Goal: Task Accomplishment & Management: Complete application form

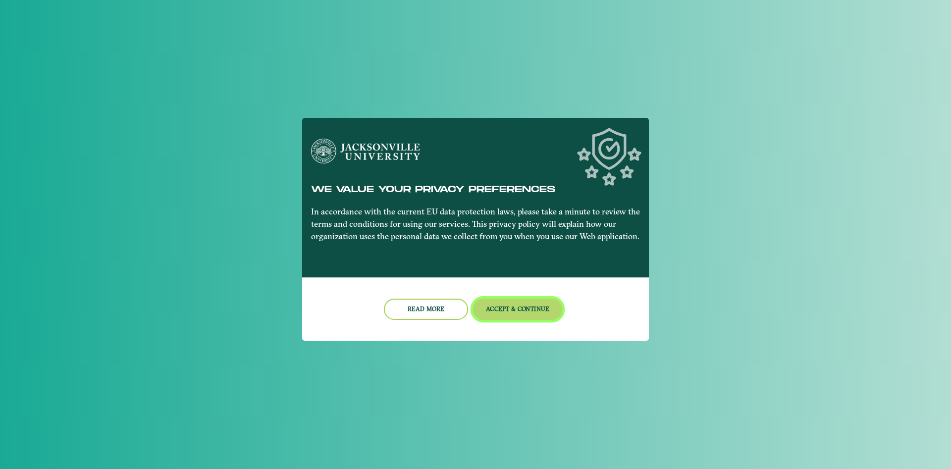
click at [517, 306] on button "Accept & Continue" at bounding box center [518, 309] width 90 height 21
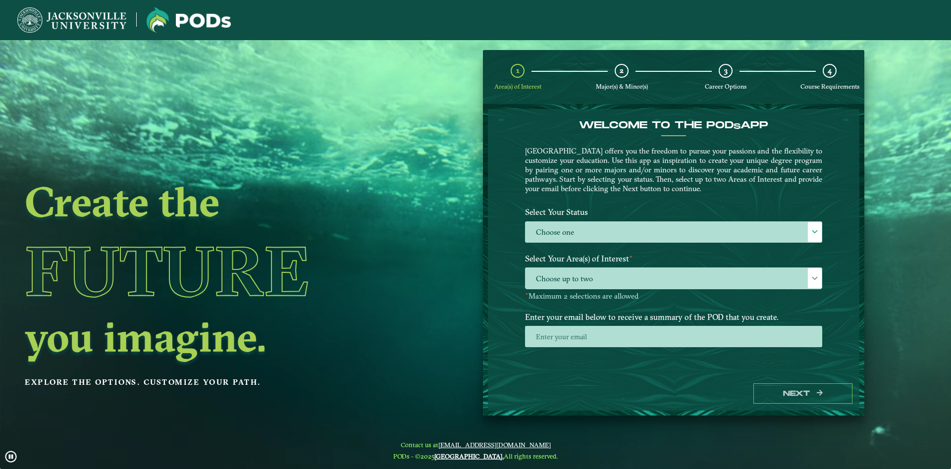
click at [596, 244] on div "Select Your Status Choose one Choose one" at bounding box center [674, 226] width 312 height 47
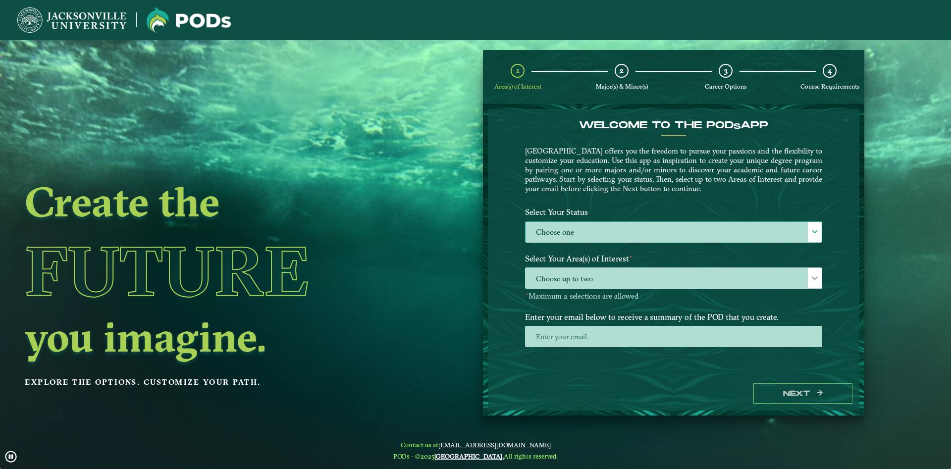
click at [594, 231] on label "Choose one" at bounding box center [674, 232] width 296 height 21
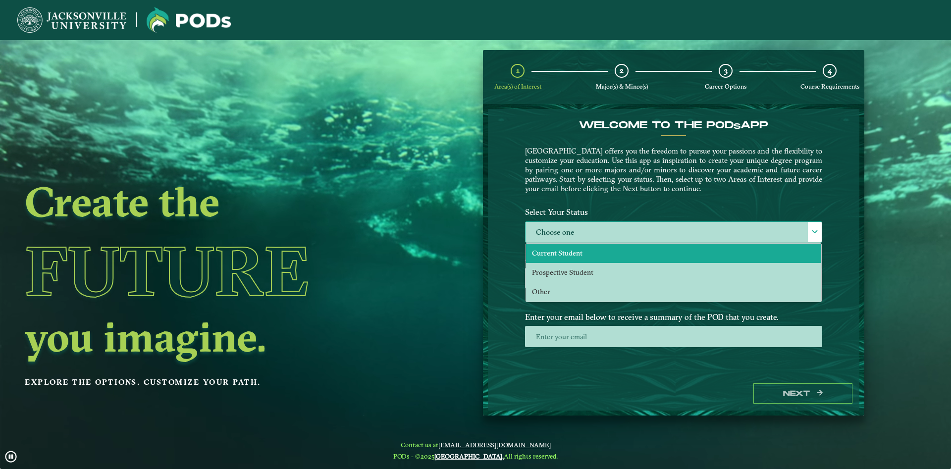
click at [582, 258] on li "Current Student" at bounding box center [673, 253] width 295 height 19
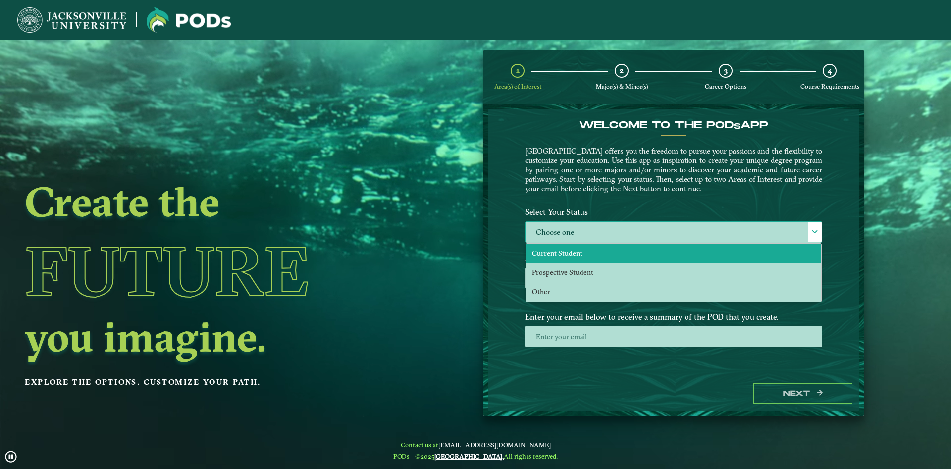
scroll to position [5, 46]
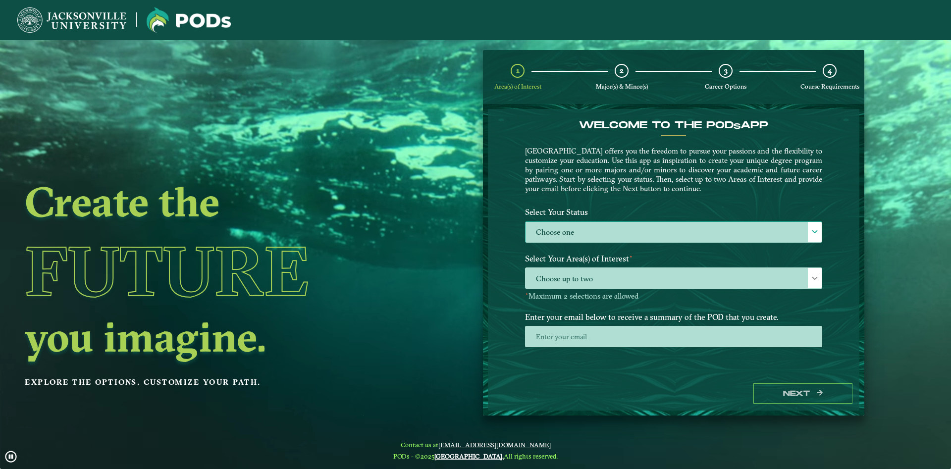
select select "[object Object]"
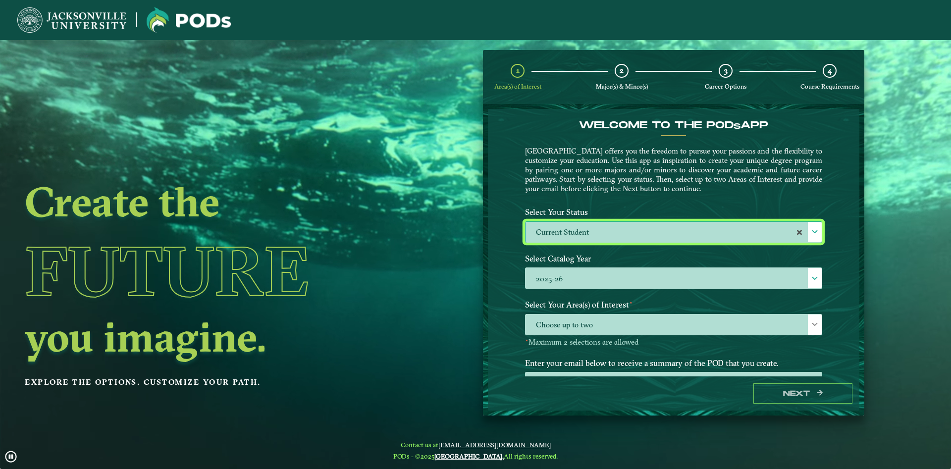
scroll to position [41, 0]
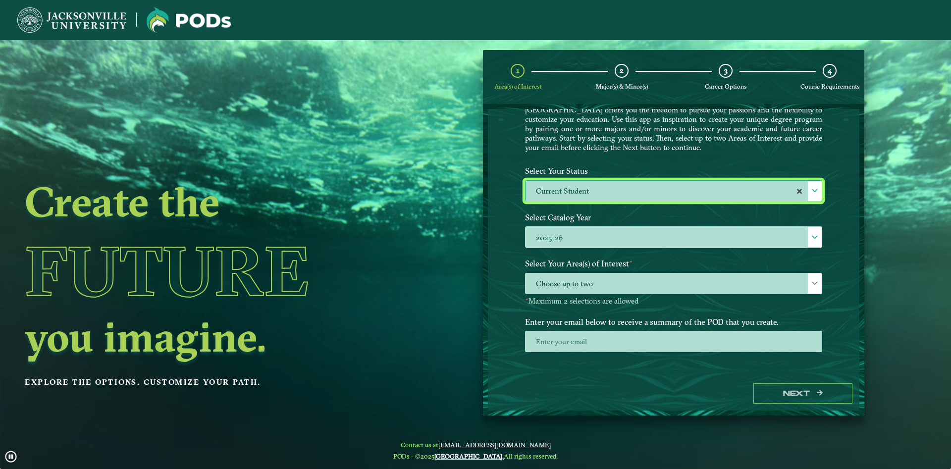
click at [776, 296] on p-multiselect "Choose up to two" at bounding box center [673, 291] width 297 height 9
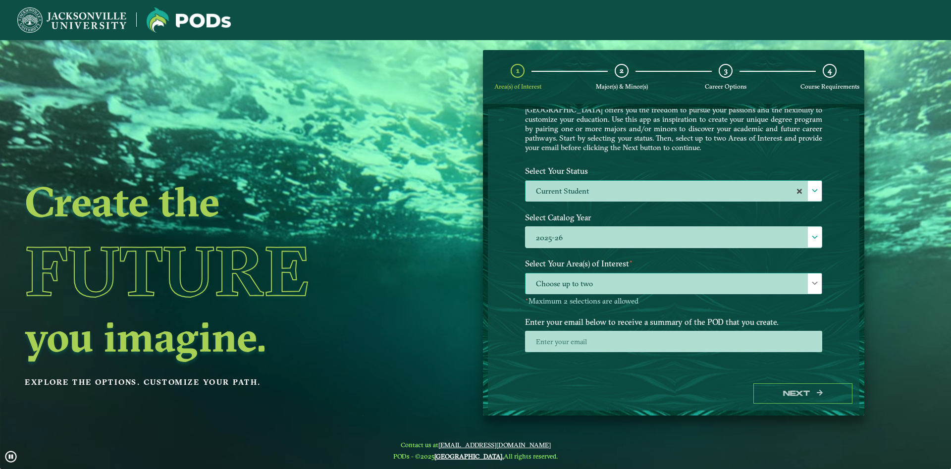
click at [755, 292] on span "Choose up to two" at bounding box center [674, 283] width 296 height 21
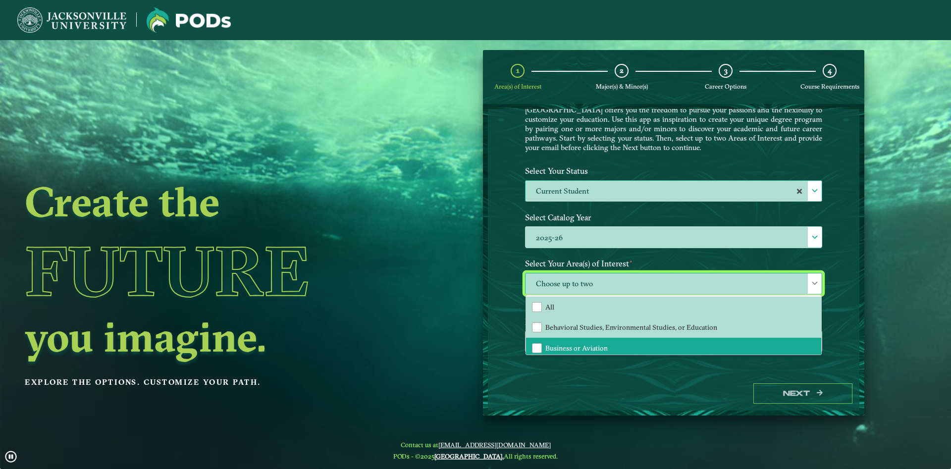
scroll to position [54, 0]
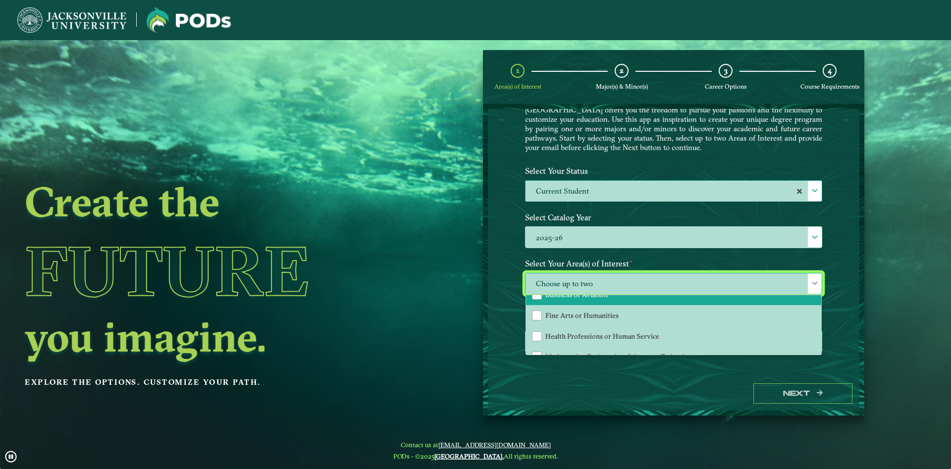
click at [588, 300] on li "Business or Aviation" at bounding box center [673, 294] width 295 height 21
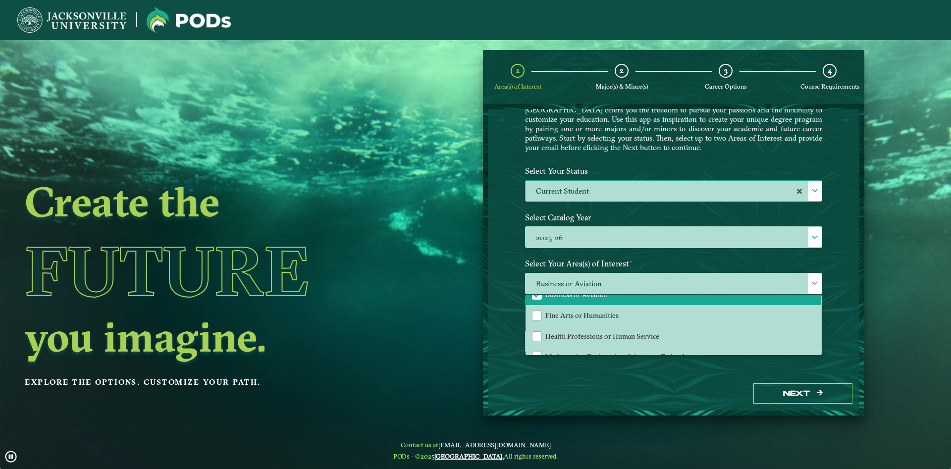
drag, startPoint x: 534, startPoint y: 397, endPoint x: 540, endPoint y: 393, distance: 7.3
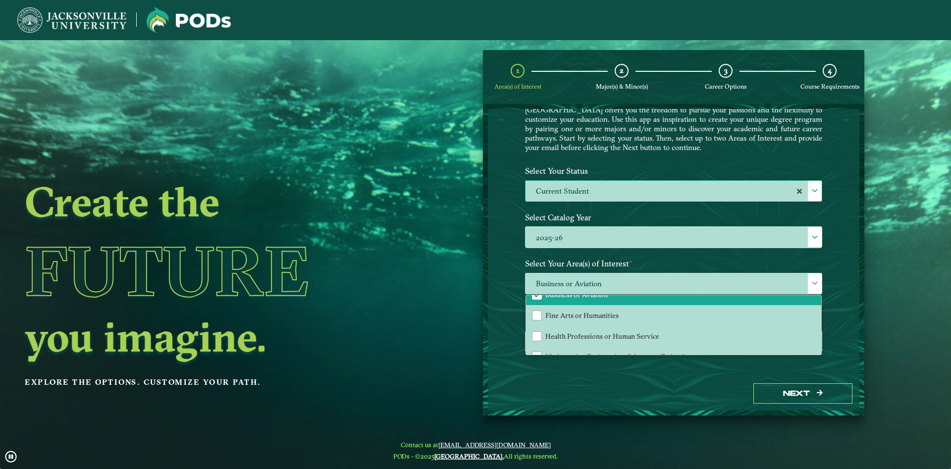
click at [538, 394] on div "Next" at bounding box center [674, 394] width 372 height 34
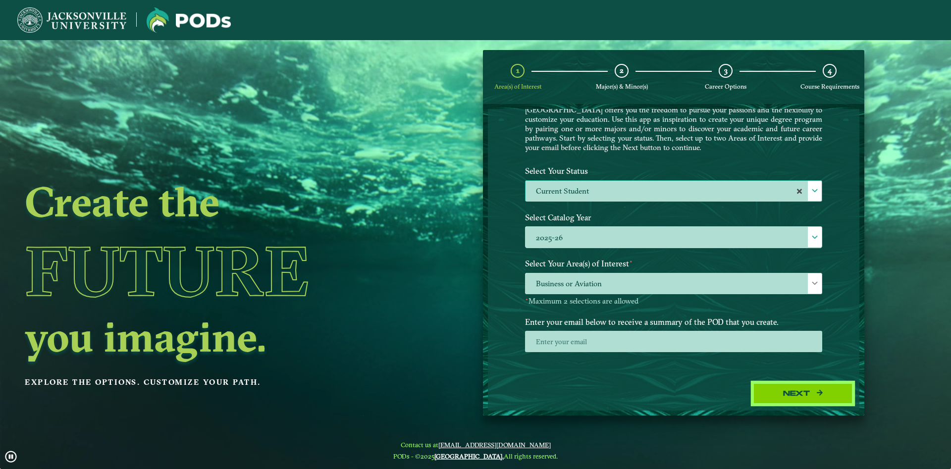
click at [800, 389] on button "Next" at bounding box center [803, 393] width 99 height 20
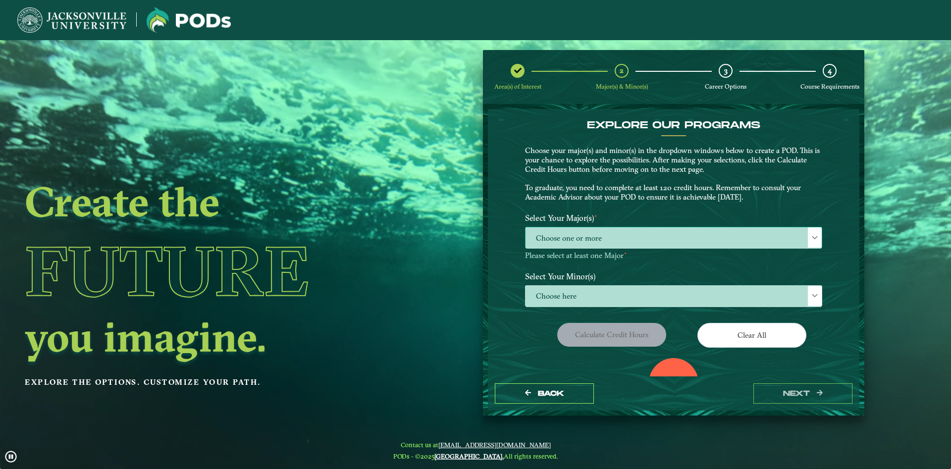
click at [627, 237] on span "Choose one or more" at bounding box center [674, 237] width 296 height 21
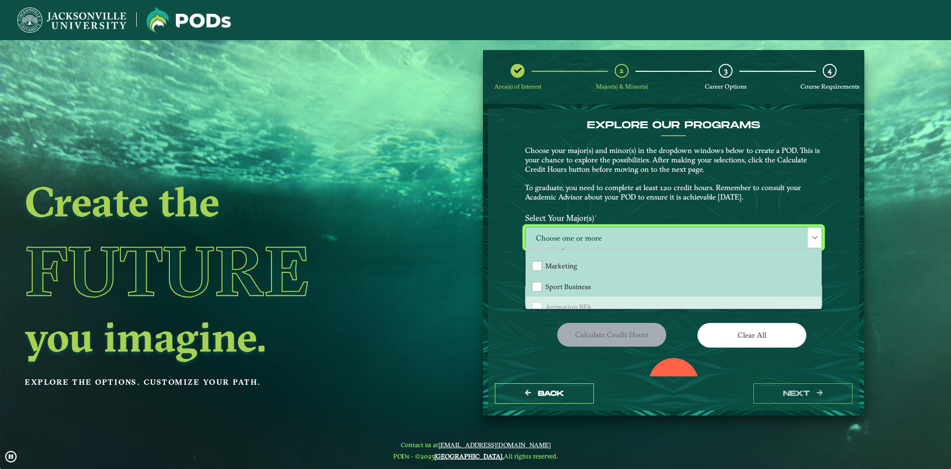
scroll to position [107, 0]
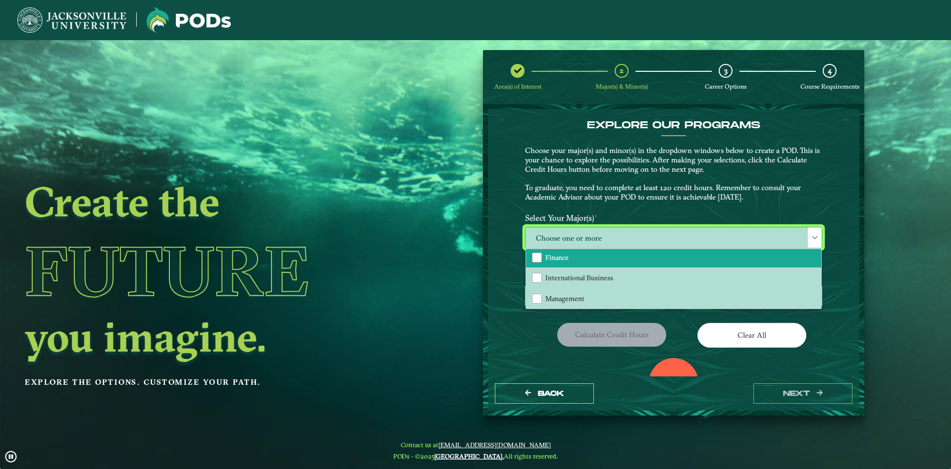
click at [618, 265] on li "Finance" at bounding box center [673, 257] width 295 height 21
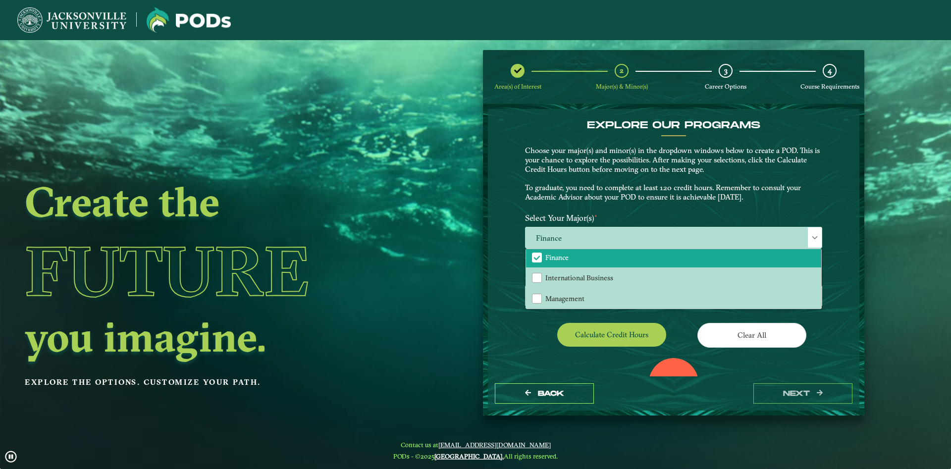
drag, startPoint x: 503, startPoint y: 345, endPoint x: 516, endPoint y: 335, distance: 16.6
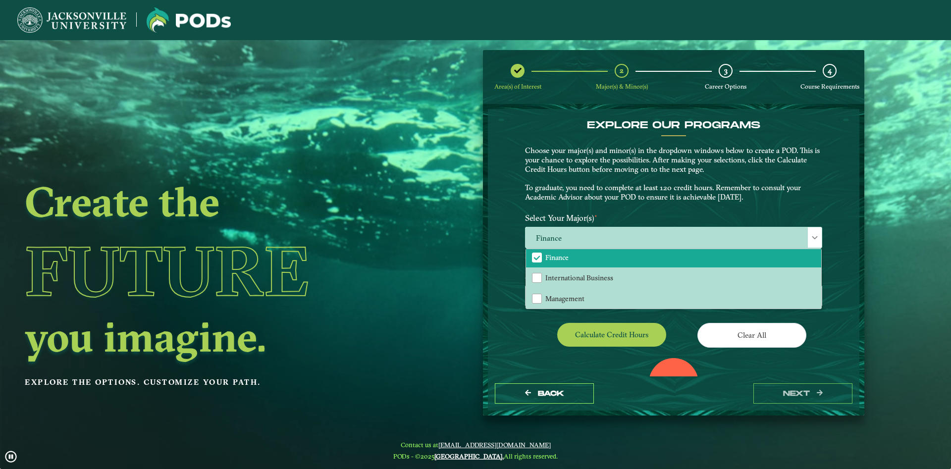
click at [503, 345] on div "EXPLORE OUR PROGRAMS Choose your major(s) and minor(s) in the dropdown windows …" at bounding box center [674, 243] width 372 height 268
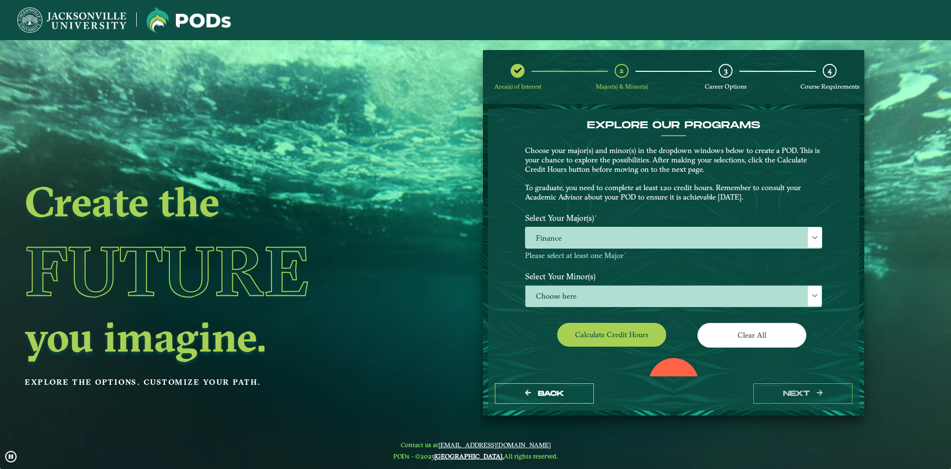
click at [556, 296] on span "Choose here" at bounding box center [674, 296] width 296 height 21
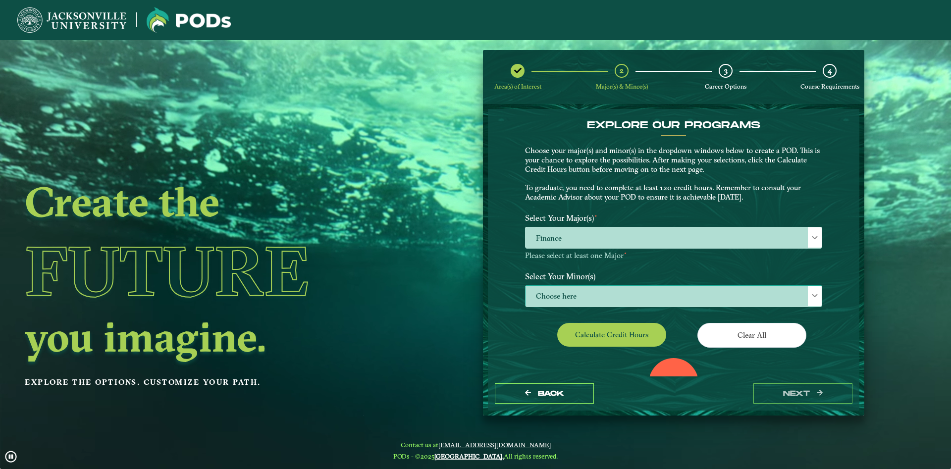
scroll to position [6, 46]
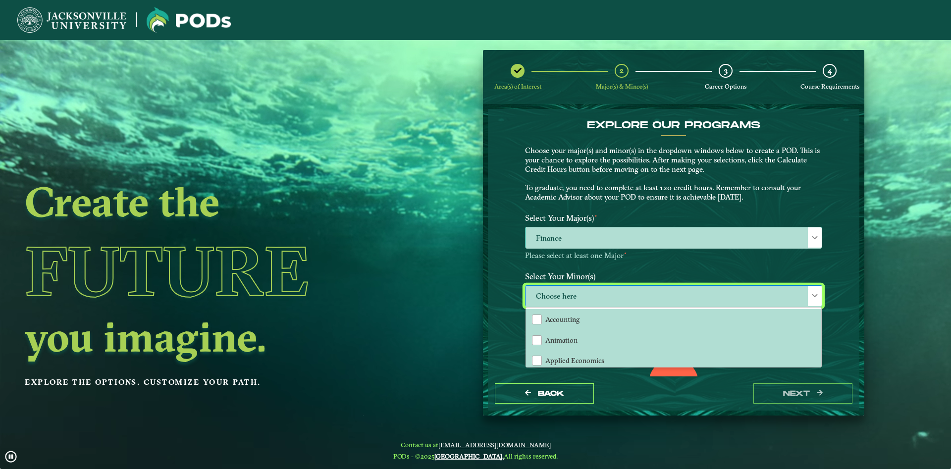
click at [564, 236] on span "Finance" at bounding box center [674, 237] width 296 height 21
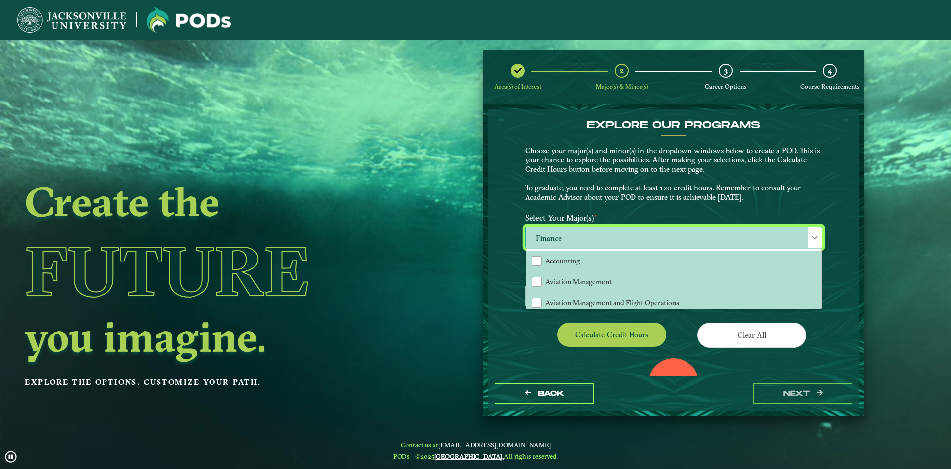
scroll to position [5, 46]
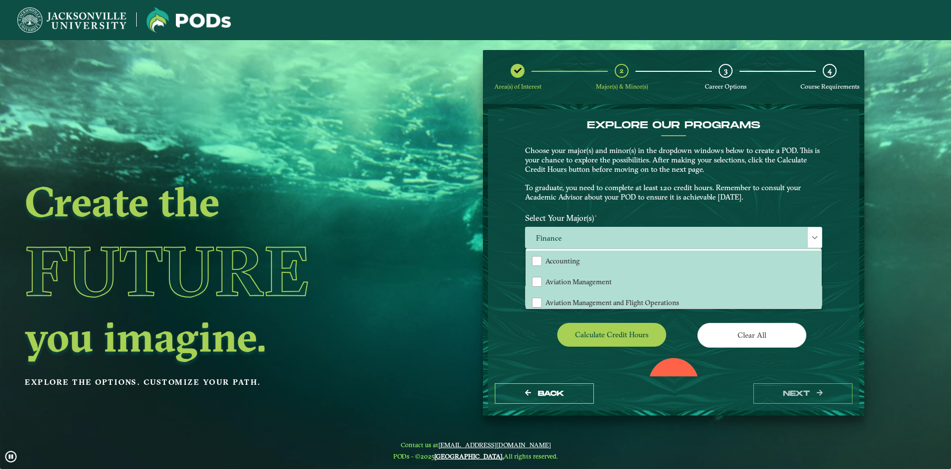
click at [551, 208] on div "EXPLORE OUR PROGRAMS Choose your major(s) and minor(s) in the dropdown windows …" at bounding box center [674, 164] width 312 height 90
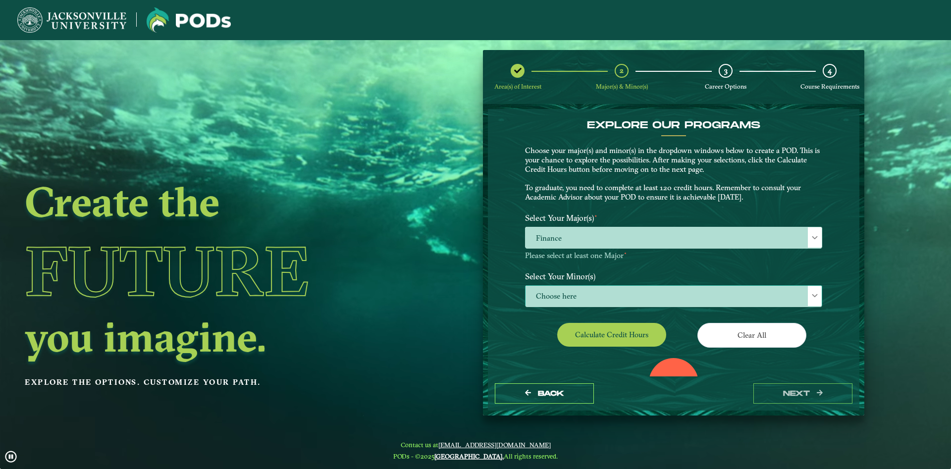
click at [576, 295] on span "Choose here" at bounding box center [674, 296] width 296 height 21
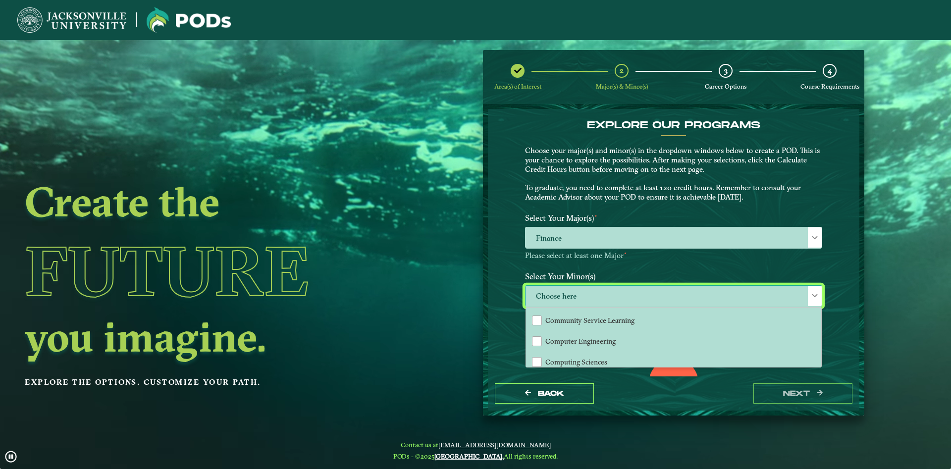
scroll to position [321, 0]
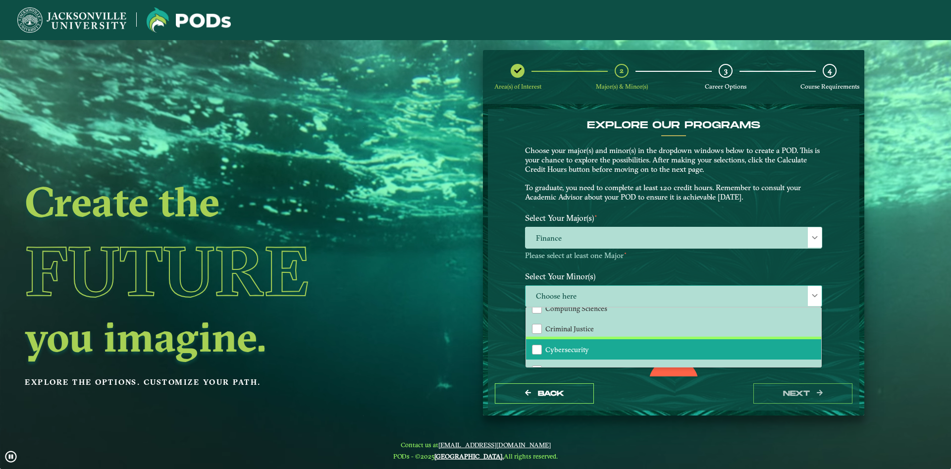
click at [586, 347] on span "Cybersecurity" at bounding box center [567, 349] width 44 height 9
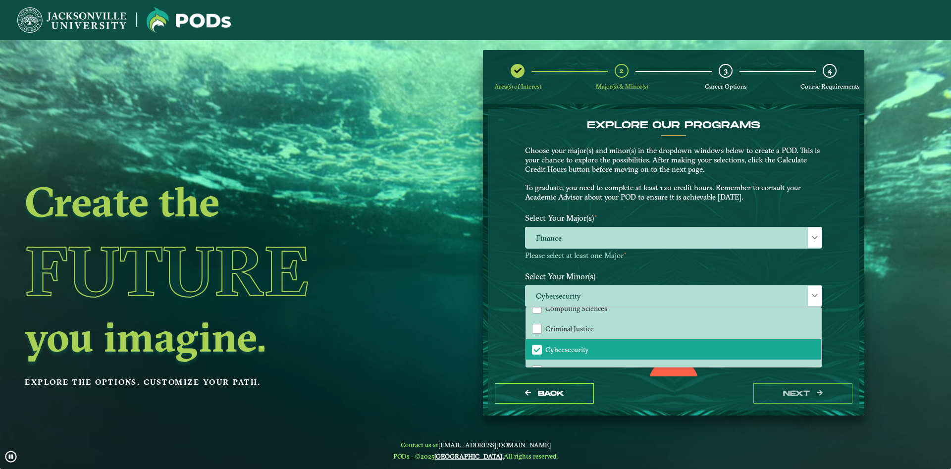
click at [495, 344] on div "EXPLORE OUR PROGRAMS Choose your major(s) and minor(s) in the dropdown windows …" at bounding box center [674, 243] width 372 height 268
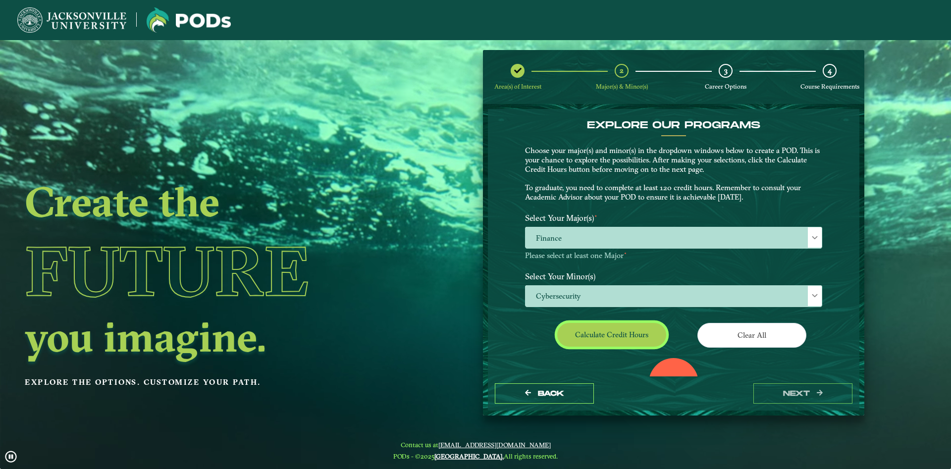
click at [621, 328] on button "Calculate credit hours" at bounding box center [611, 334] width 109 height 23
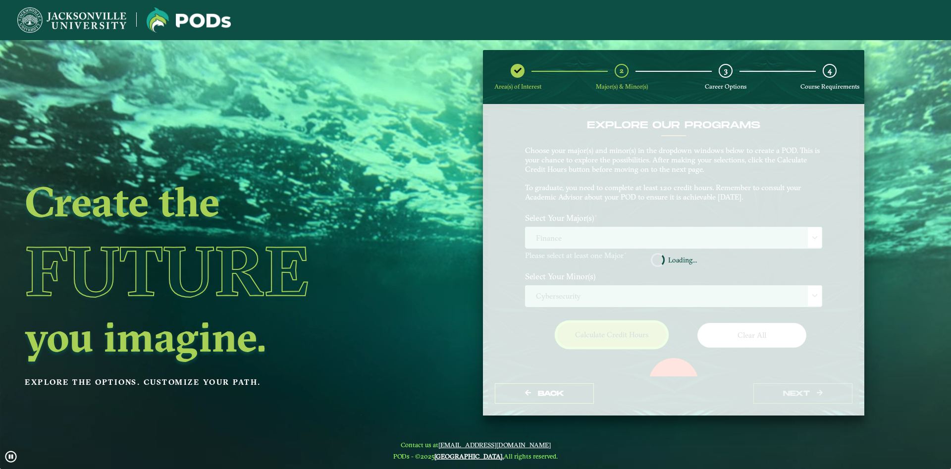
scroll to position [111, 0]
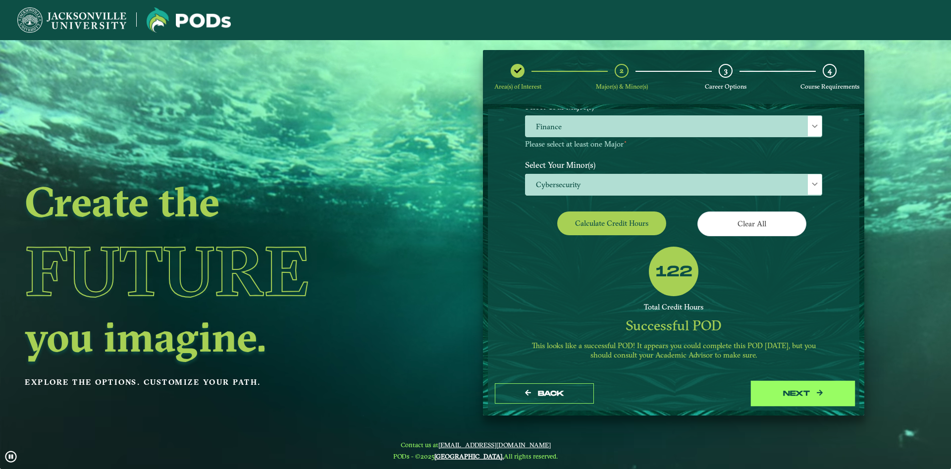
click at [798, 393] on button "next" at bounding box center [803, 393] width 99 height 20
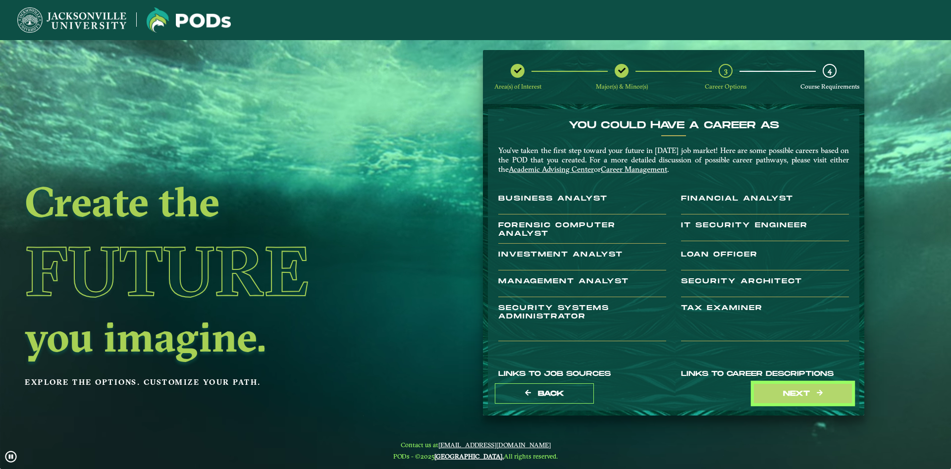
click at [798, 393] on button "next" at bounding box center [803, 393] width 99 height 20
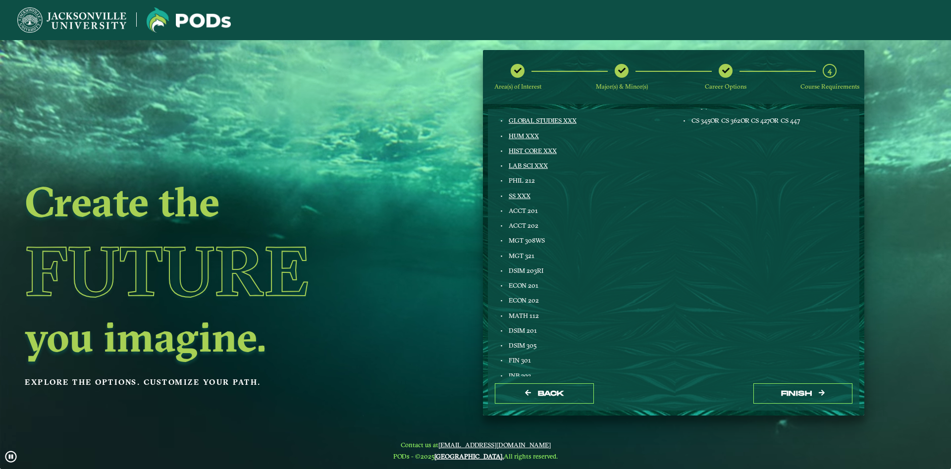
scroll to position [112, 0]
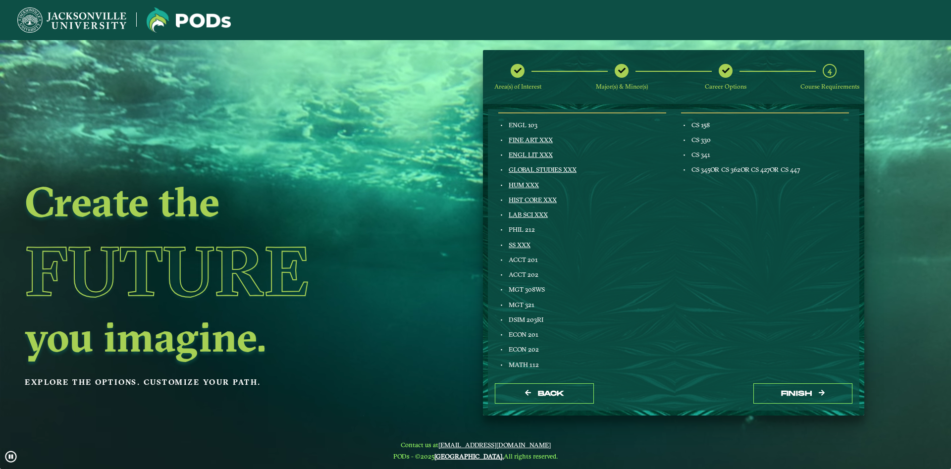
drag, startPoint x: 594, startPoint y: 260, endPoint x: 594, endPoint y: 271, distance: 11.4
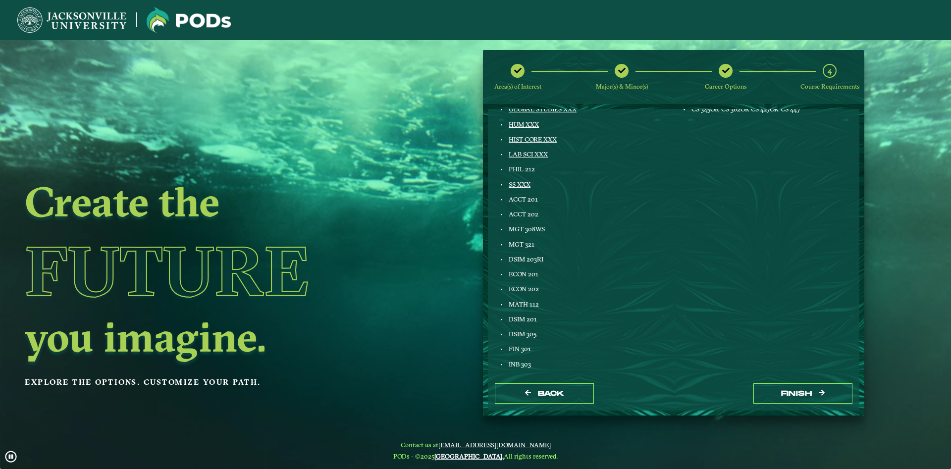
scroll to position [67, 0]
